Goal: Complete application form

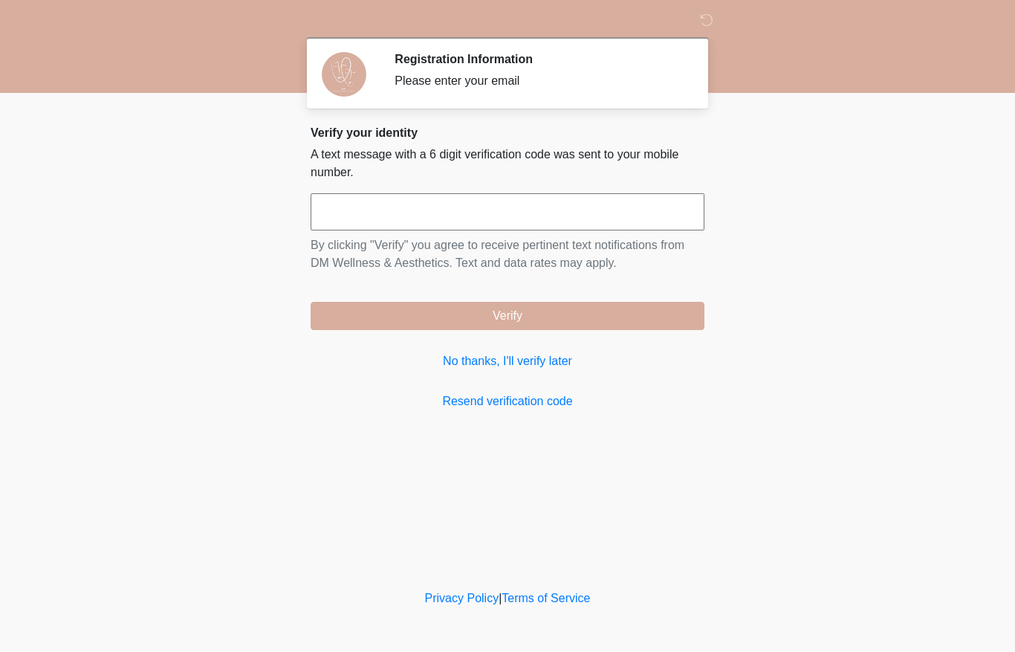
click at [551, 198] on input "text" at bounding box center [508, 211] width 394 height 37
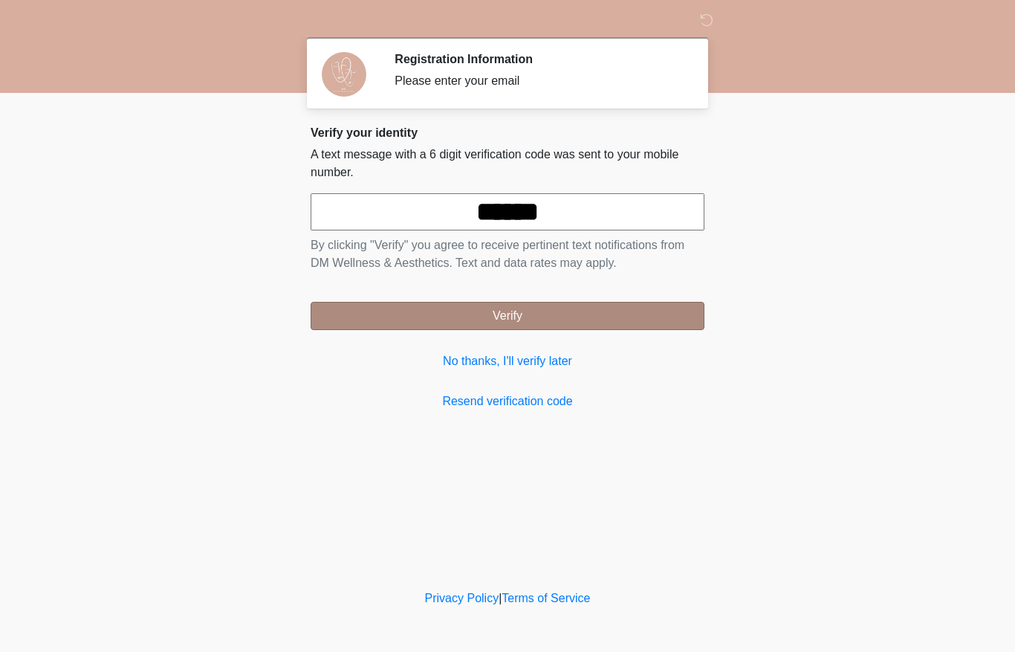
type input "******"
click at [601, 311] on button "Verify" at bounding box center [508, 316] width 394 height 28
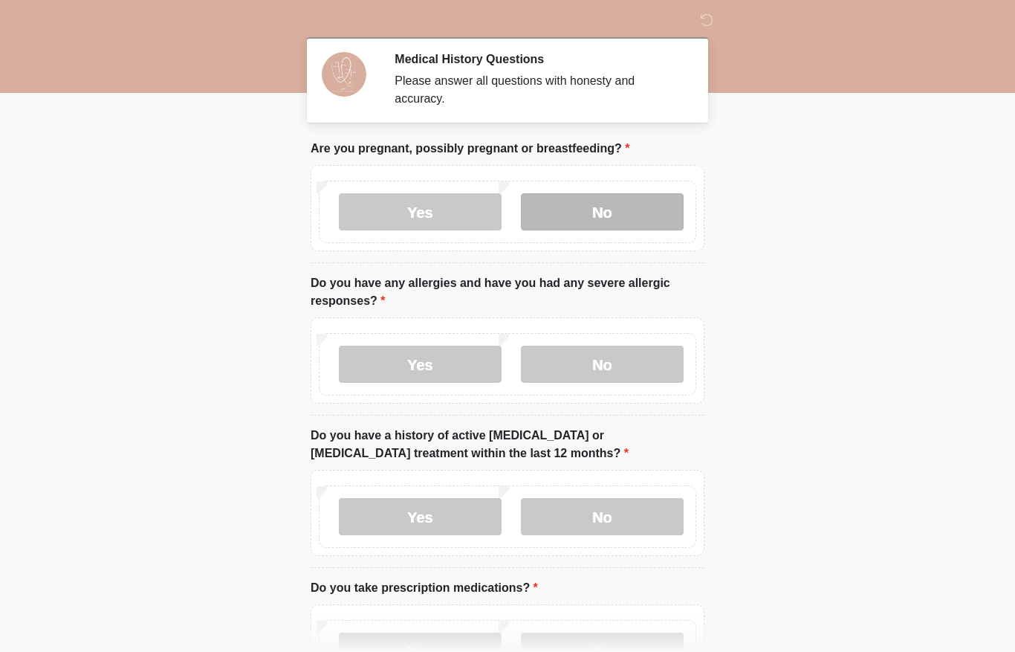
click at [604, 210] on label "No" at bounding box center [602, 211] width 163 height 37
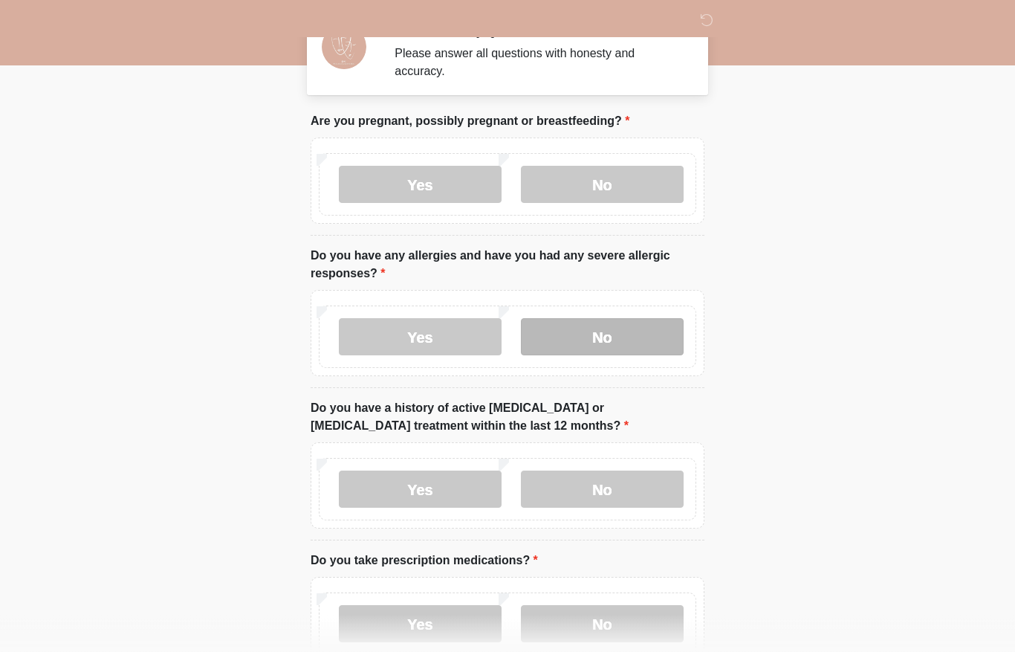
click at [618, 340] on label "No" at bounding box center [602, 337] width 163 height 37
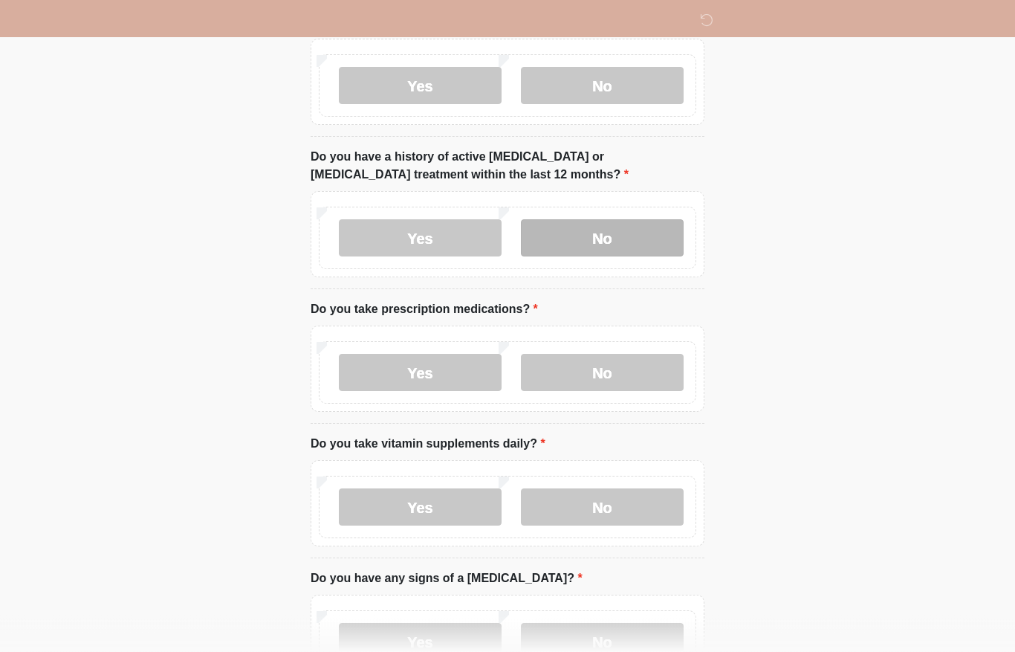
click at [633, 234] on label "No" at bounding box center [602, 238] width 163 height 37
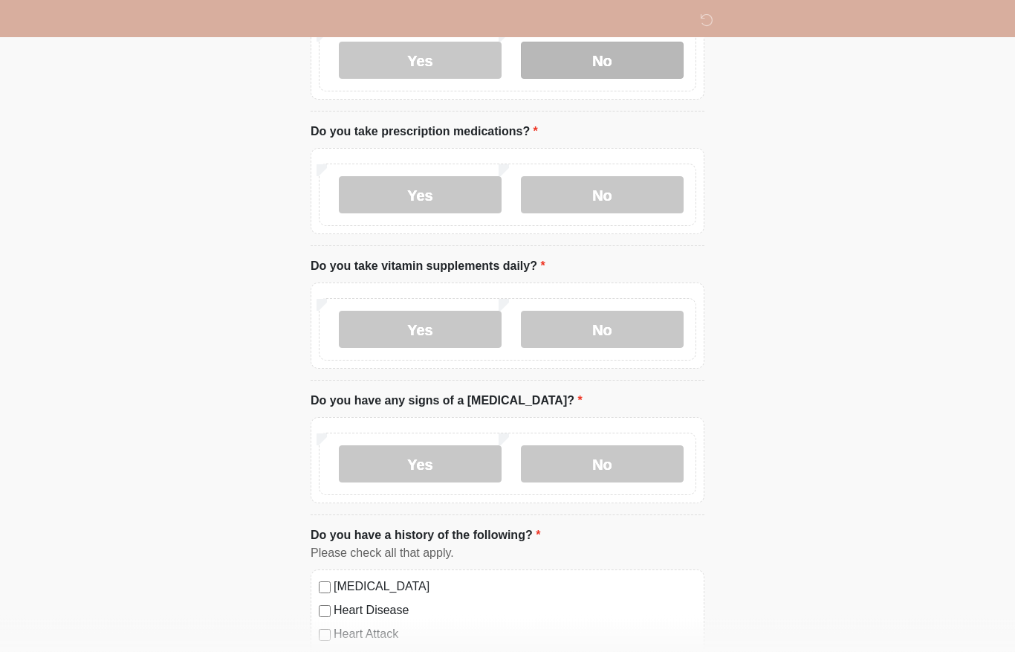
scroll to position [463, 0]
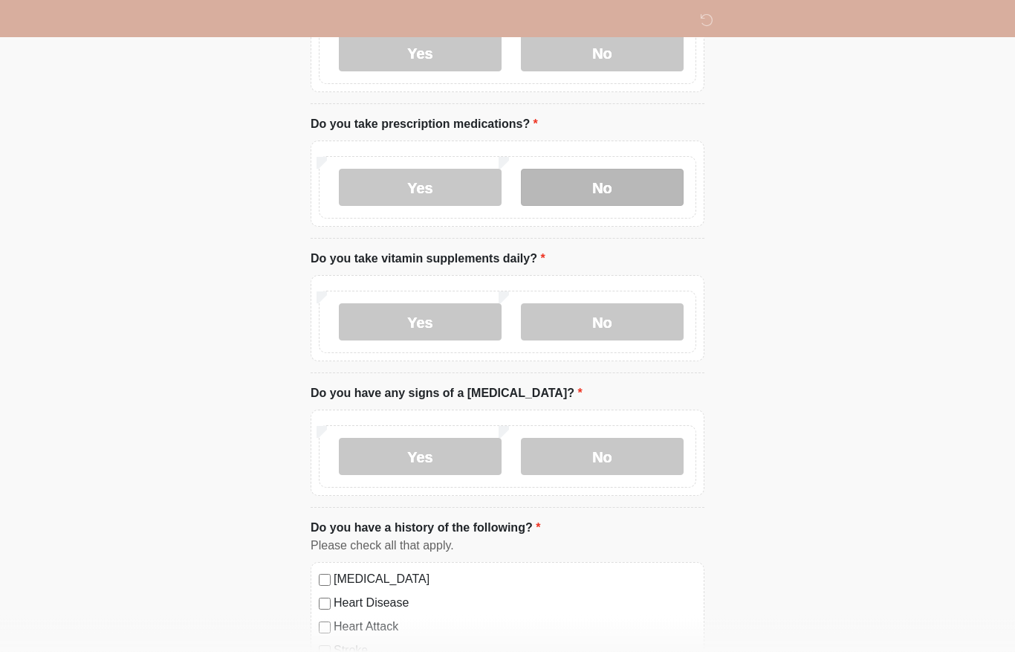
click at [633, 172] on label "No" at bounding box center [602, 187] width 163 height 37
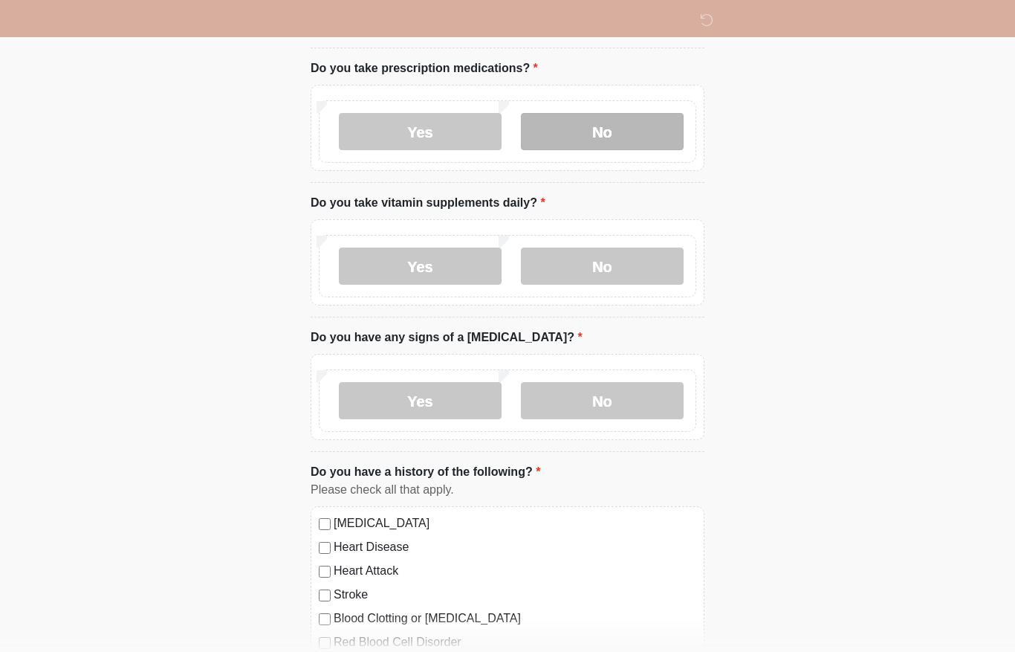
scroll to position [522, 0]
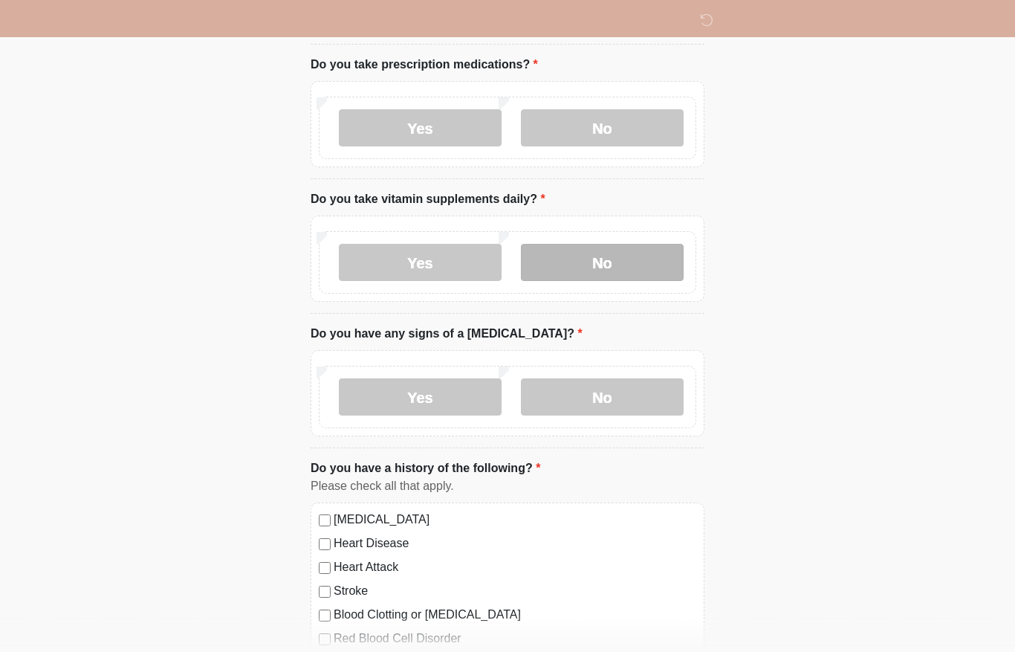
click at [625, 256] on label "No" at bounding box center [602, 262] width 163 height 37
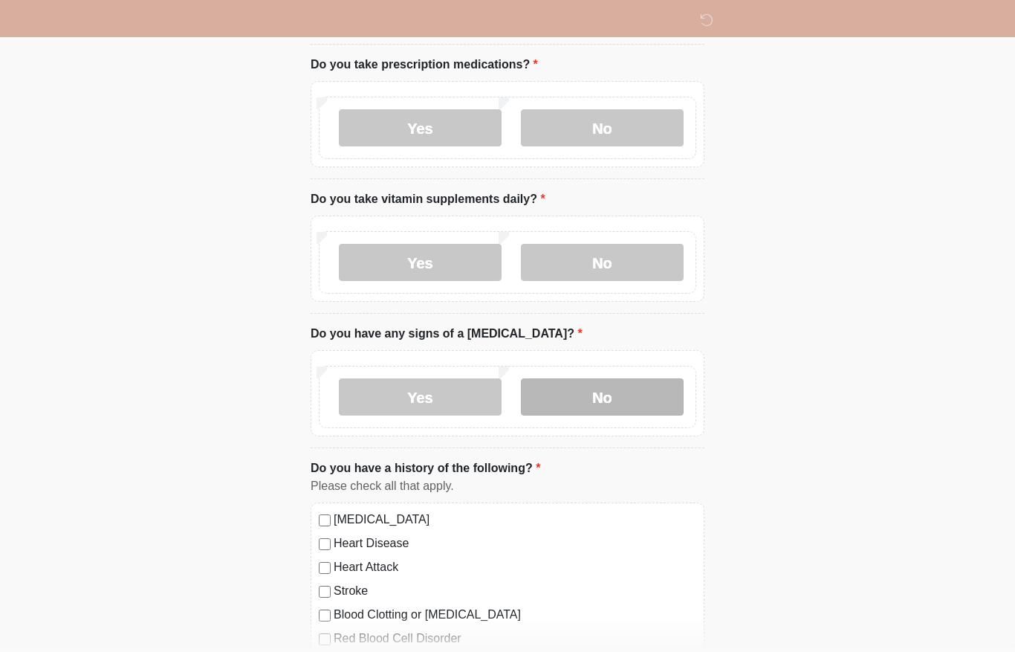
click at [608, 390] on label "No" at bounding box center [602, 396] width 163 height 37
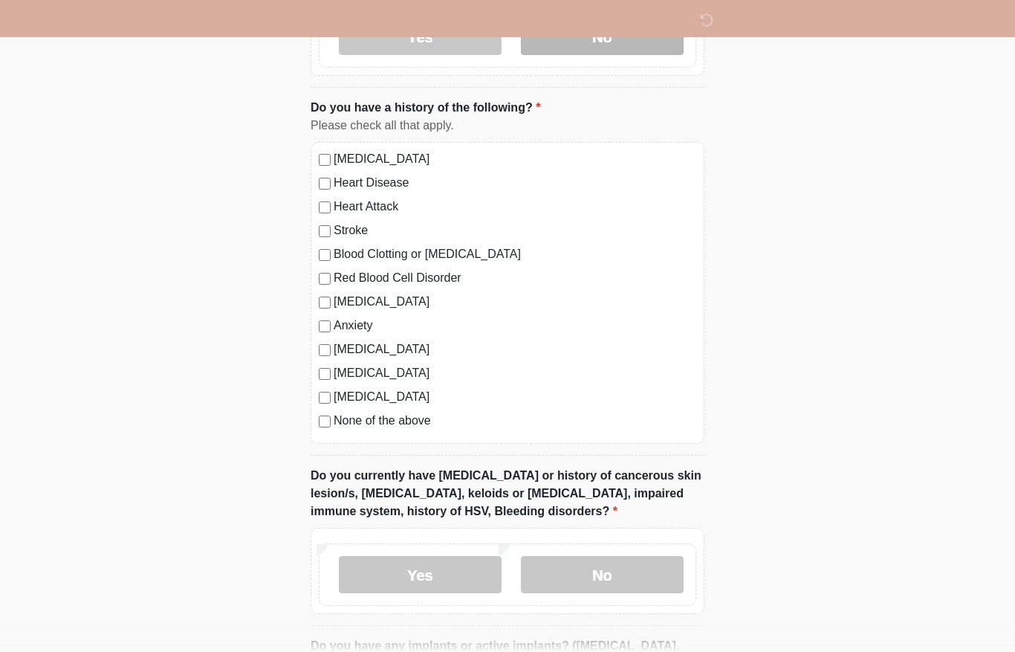
scroll to position [884, 0]
click at [417, 424] on label "None of the above" at bounding box center [515, 421] width 363 height 18
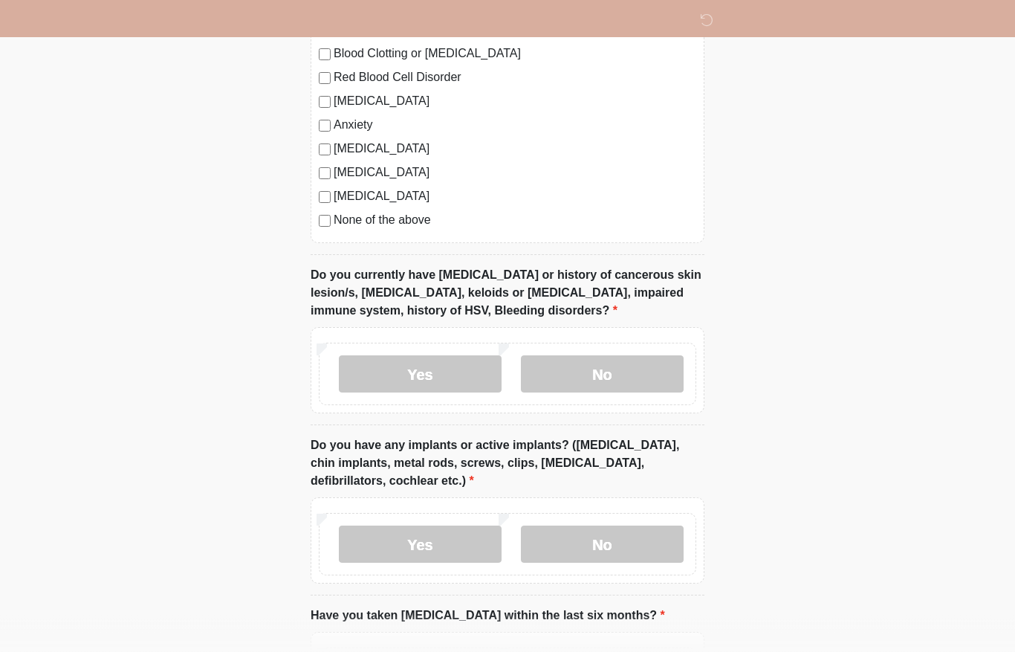
scroll to position [1086, 0]
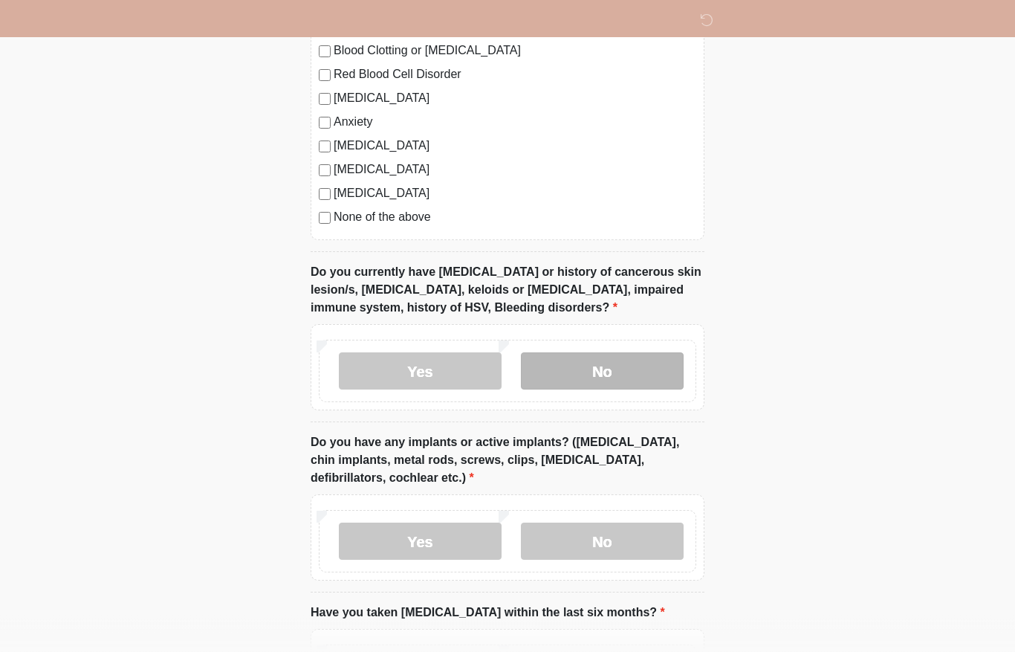
click at [612, 377] on label "No" at bounding box center [602, 371] width 163 height 37
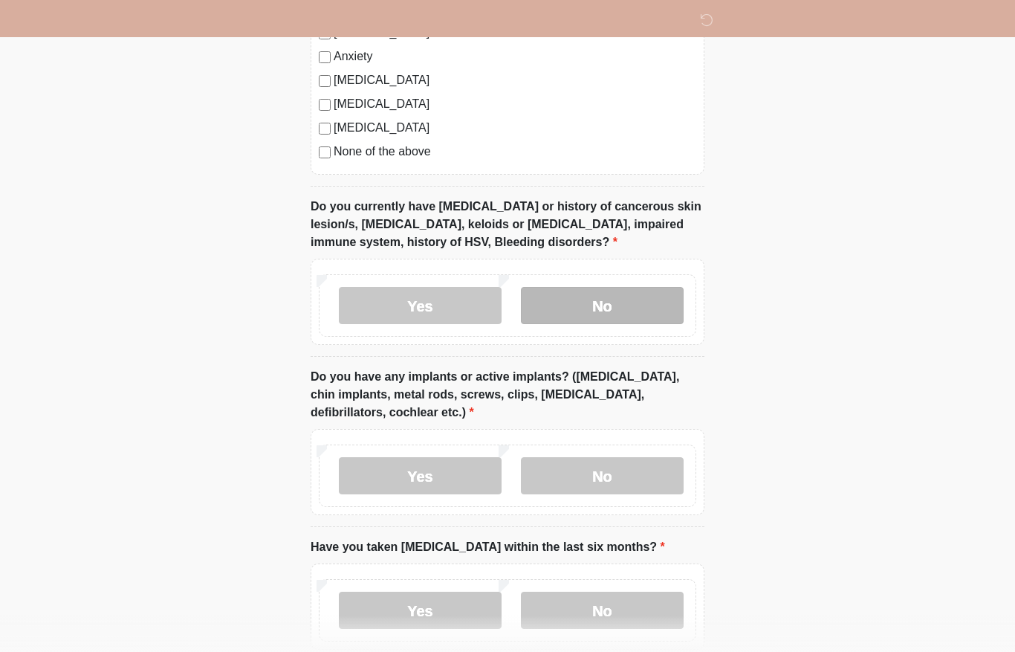
scroll to position [1202, 0]
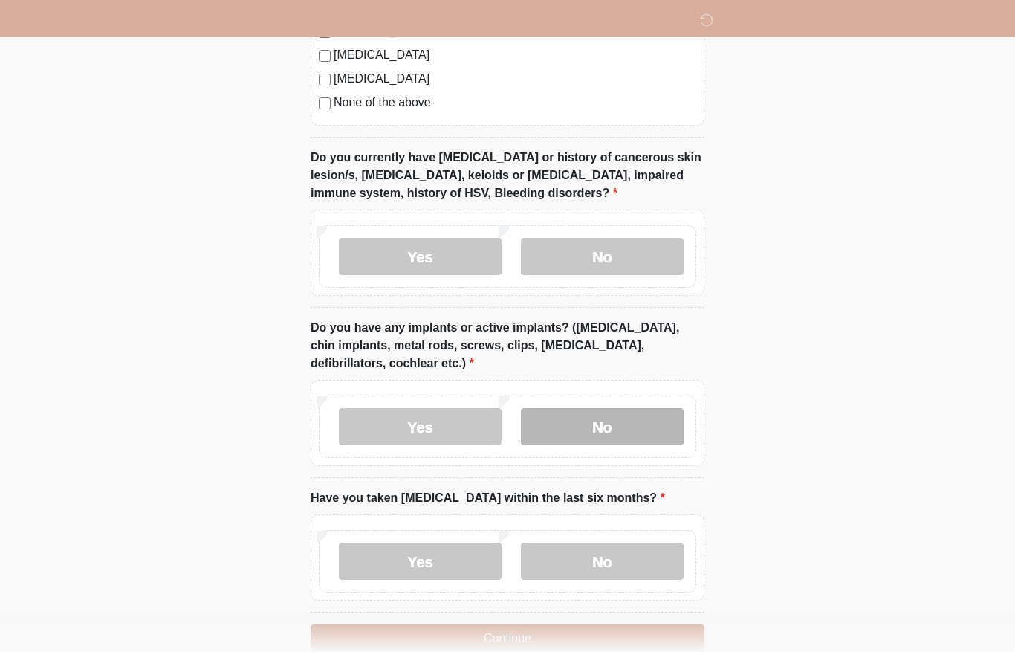
click at [629, 417] on label "No" at bounding box center [602, 426] width 163 height 37
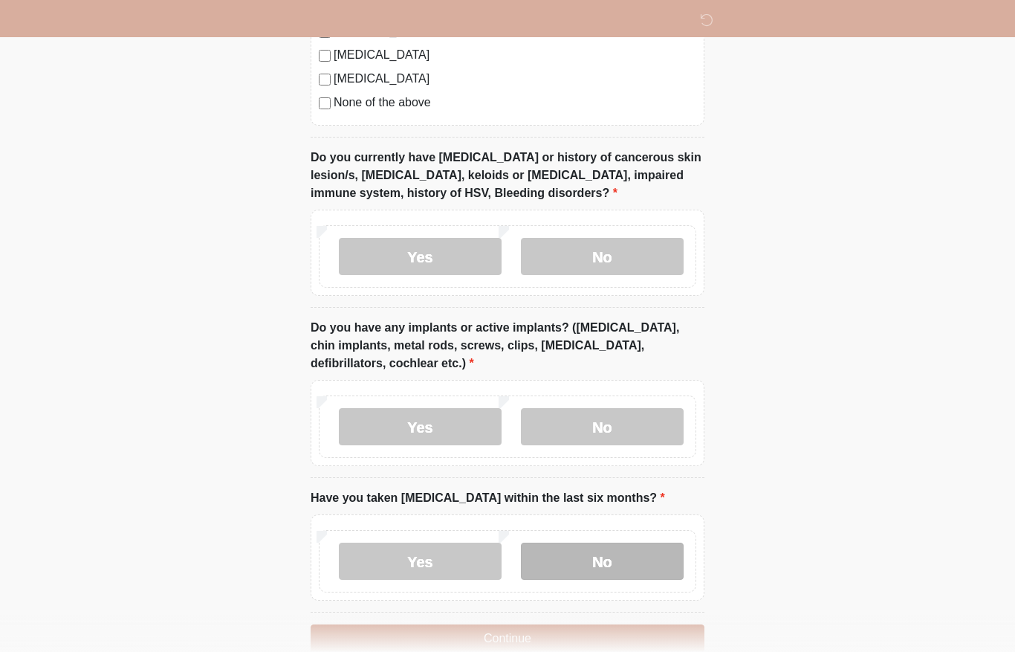
click at [631, 554] on label "No" at bounding box center [602, 560] width 163 height 37
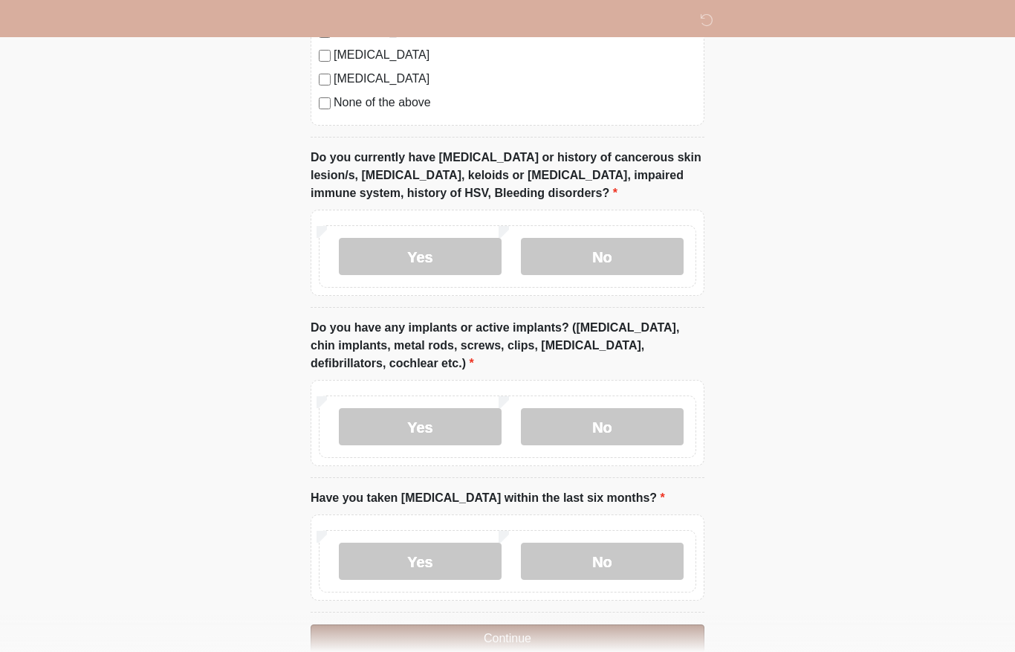
click at [546, 632] on button "Continue" at bounding box center [508, 638] width 394 height 28
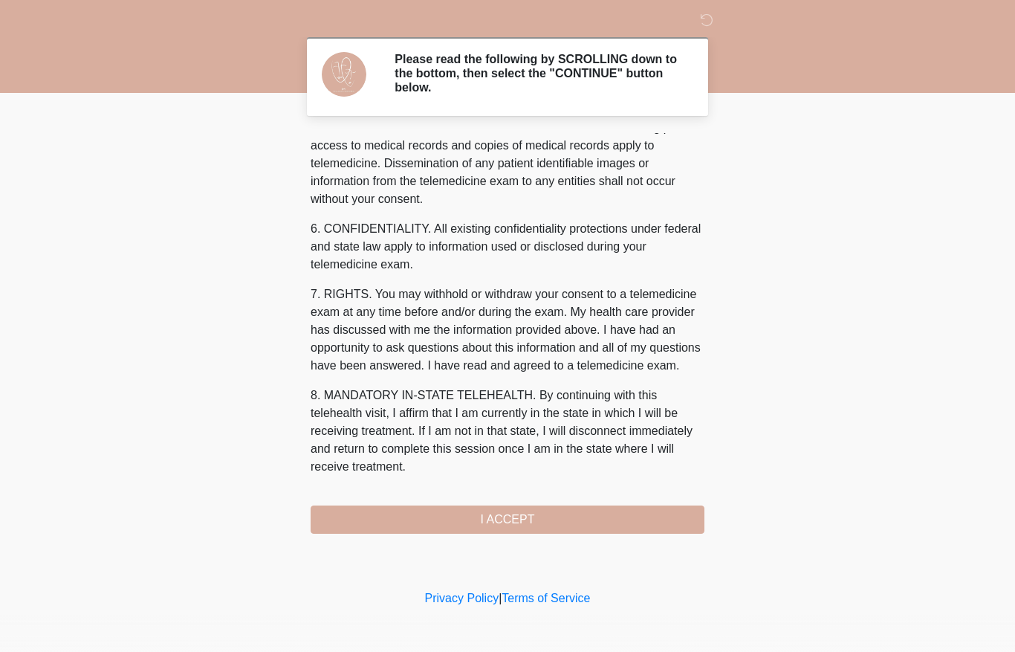
scroll to position [525, 0]
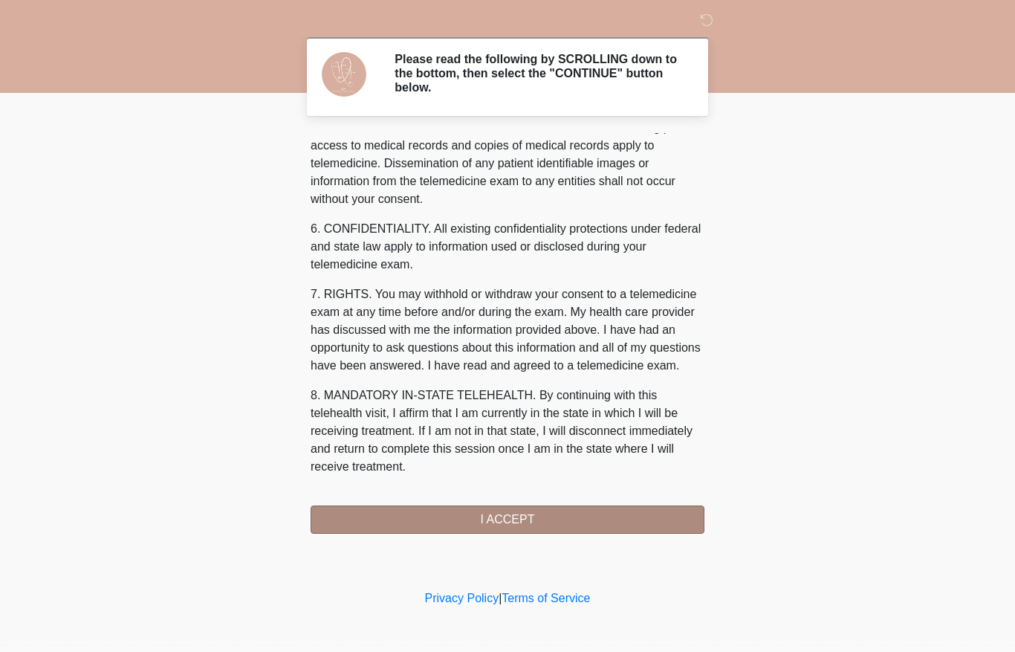
click at [493, 527] on button "I ACCEPT" at bounding box center [508, 519] width 394 height 28
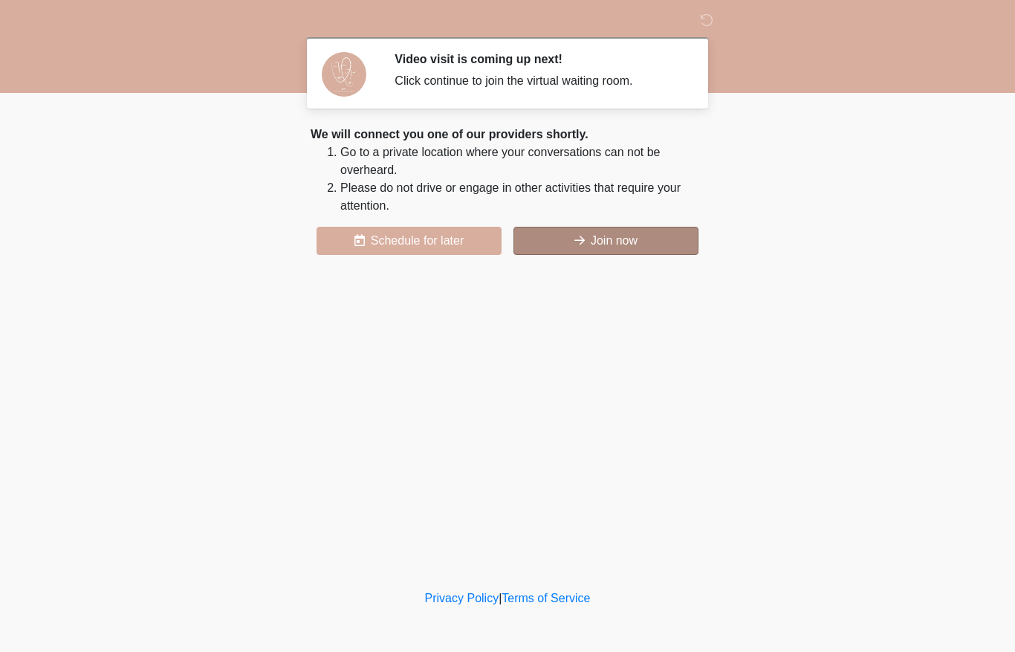
click at [635, 236] on button "Join now" at bounding box center [605, 241] width 185 height 28
